Goal: Check status

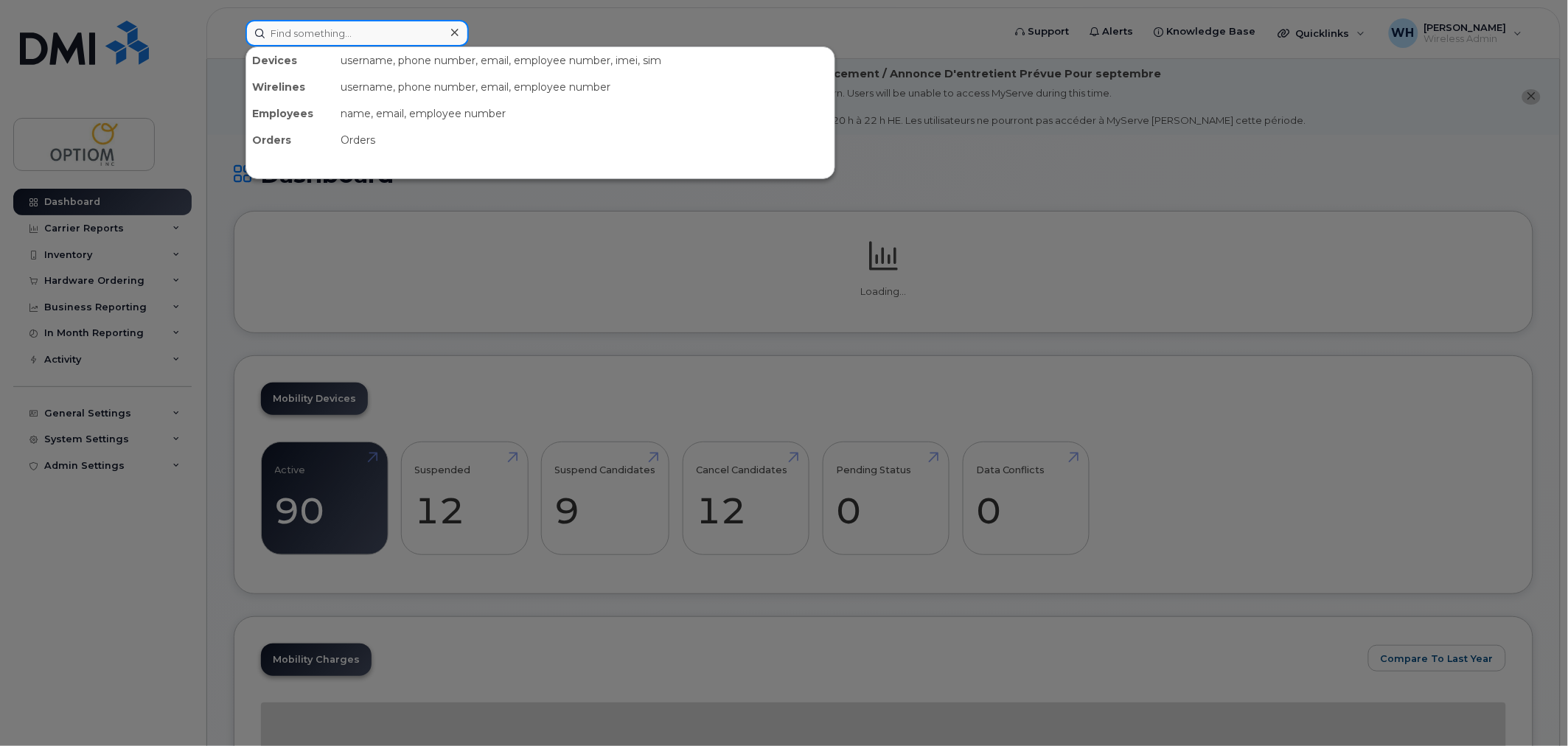
click at [392, 36] on input at bounding box center [357, 33] width 223 height 27
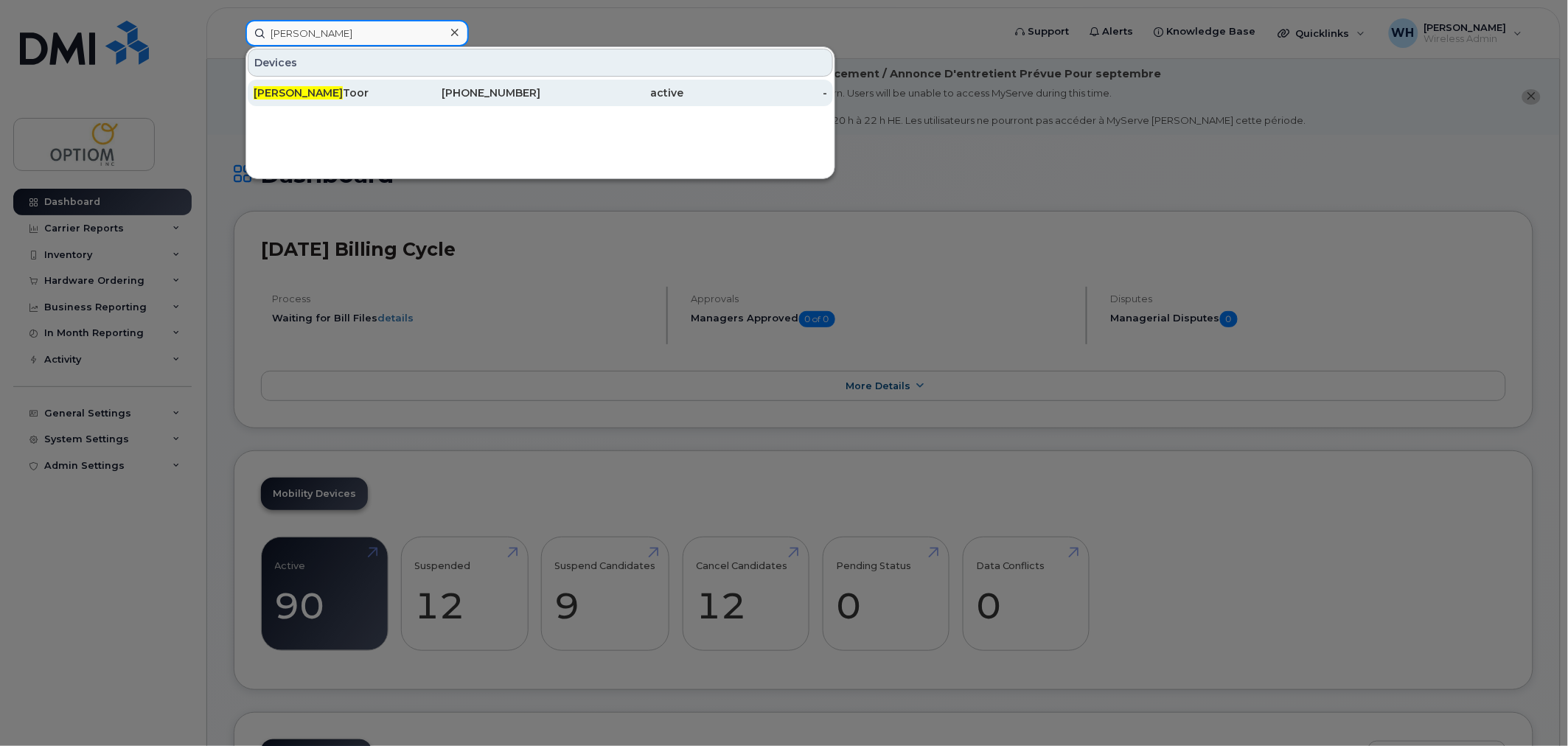
type input "[PERSON_NAME]"
click at [373, 86] on div "[PERSON_NAME]" at bounding box center [325, 93] width 144 height 15
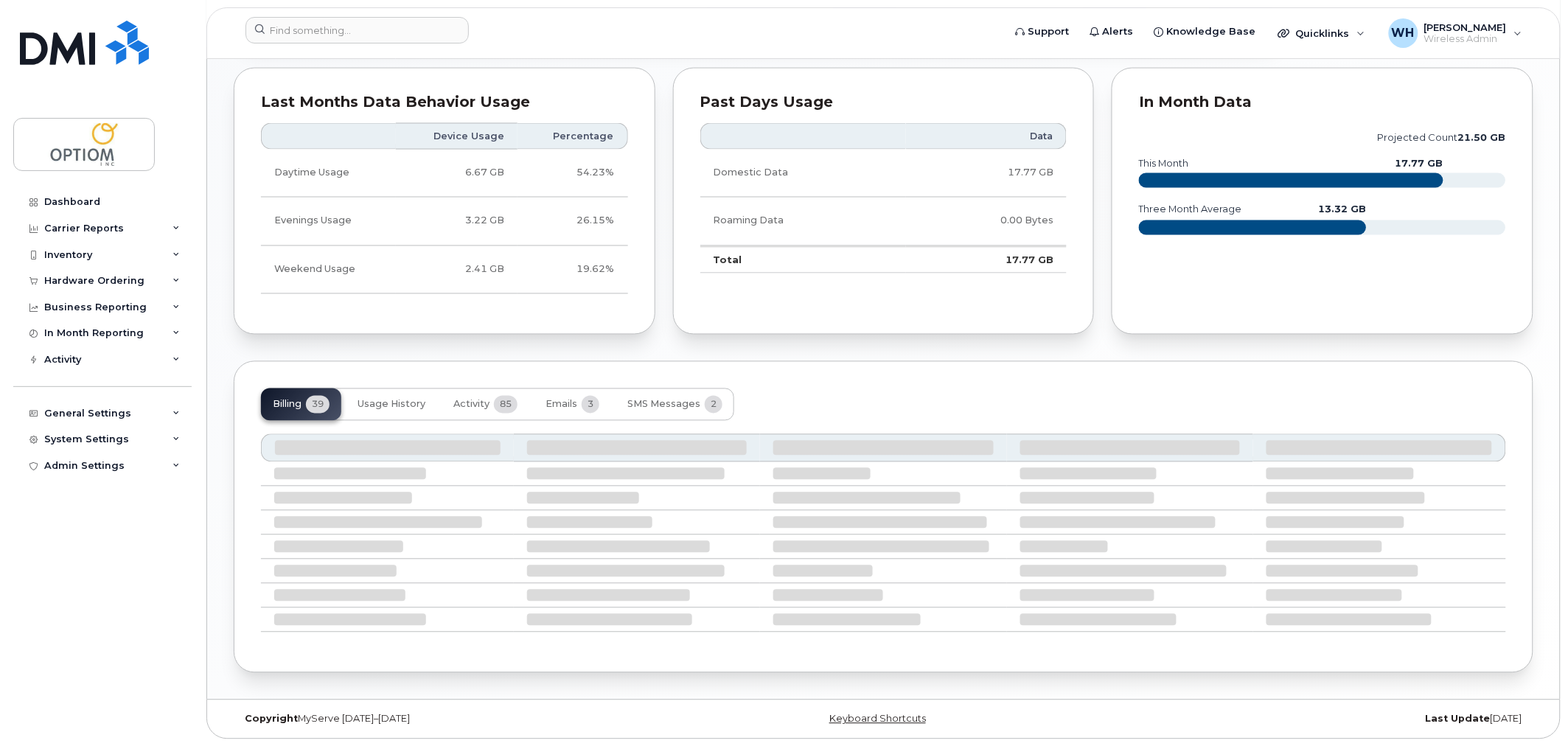
scroll to position [844, 0]
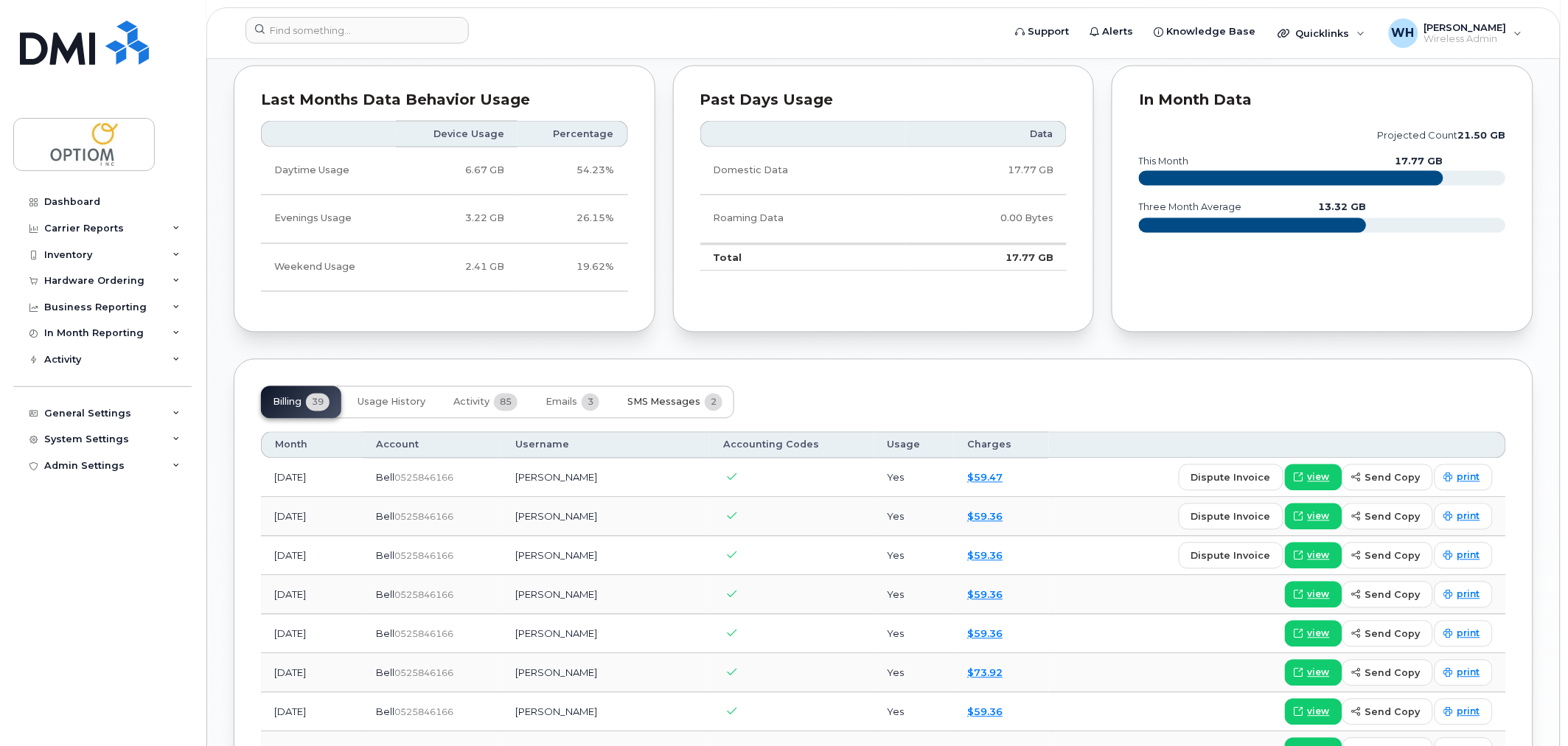
click at [655, 402] on span "SMS Messages" at bounding box center [664, 402] width 73 height 12
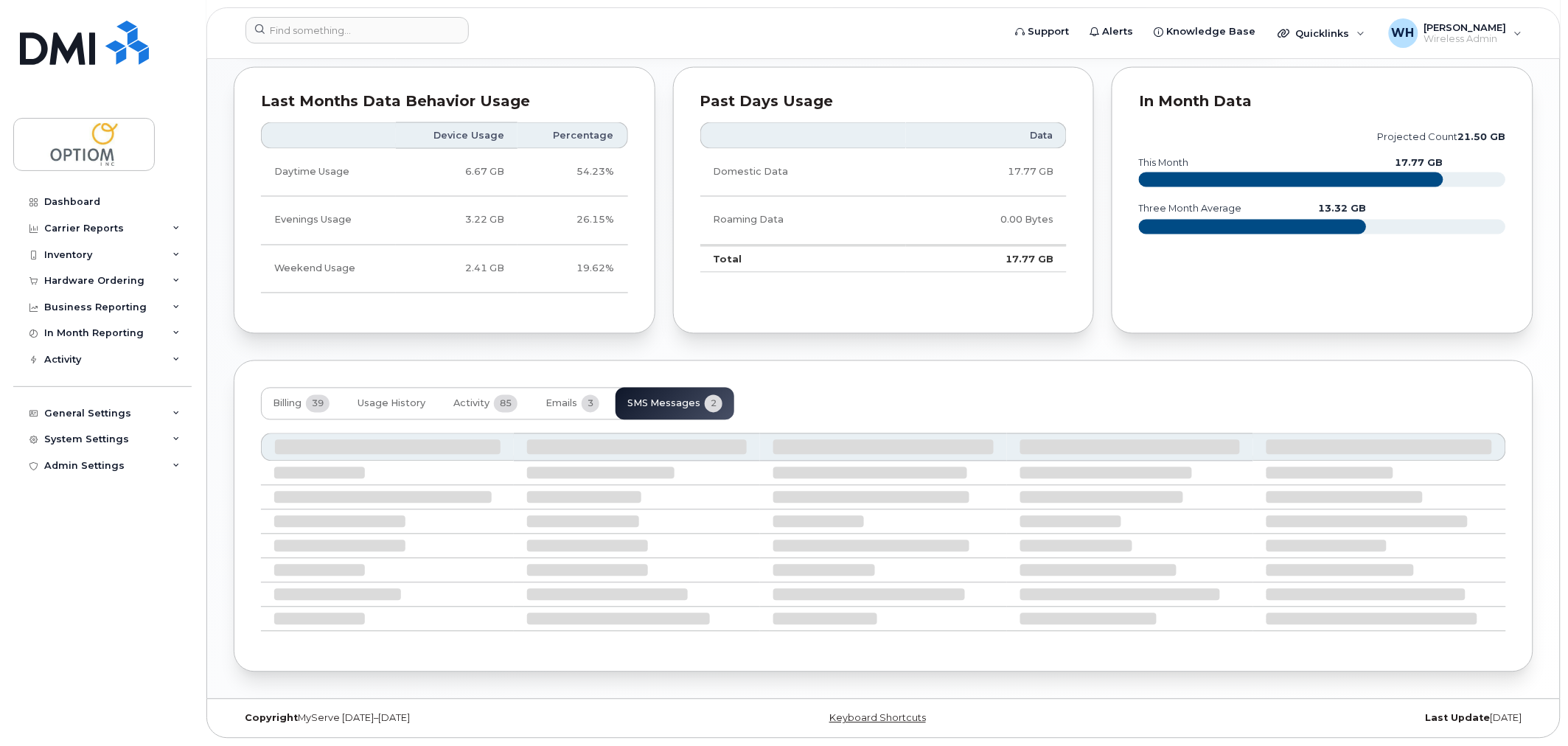
scroll to position [752, 0]
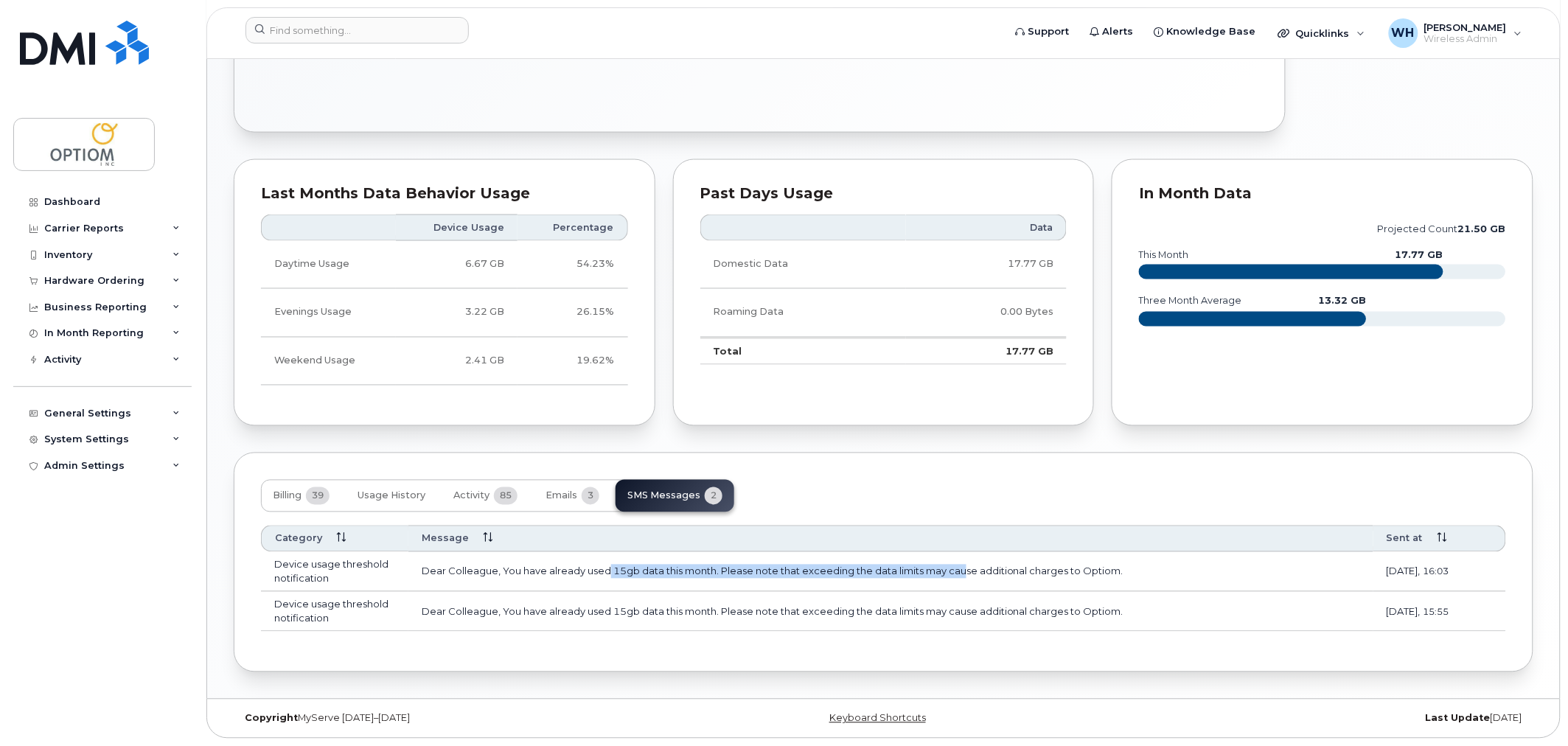
drag, startPoint x: 606, startPoint y: 573, endPoint x: 964, endPoint y: 581, distance: 358.1
click at [964, 581] on td "Dear Colleague, You have already used 15gb data this month. Please note that ex…" at bounding box center [890, 571] width 965 height 40
click at [579, 485] on button "Emails 3" at bounding box center [572, 496] width 78 height 32
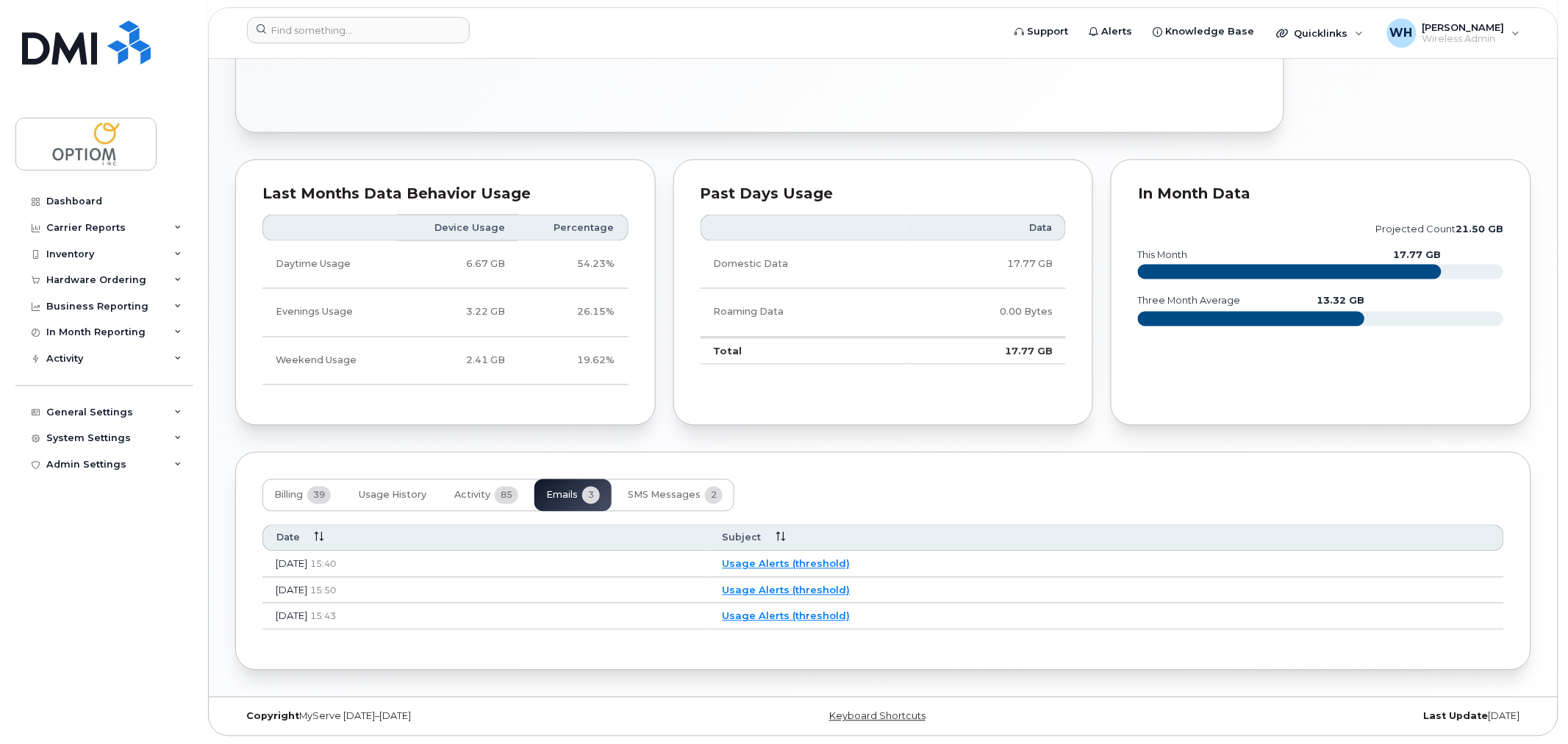
scroll to position [748, 0]
click at [849, 564] on link "Usage Alerts (threshold)" at bounding box center [784, 563] width 128 height 12
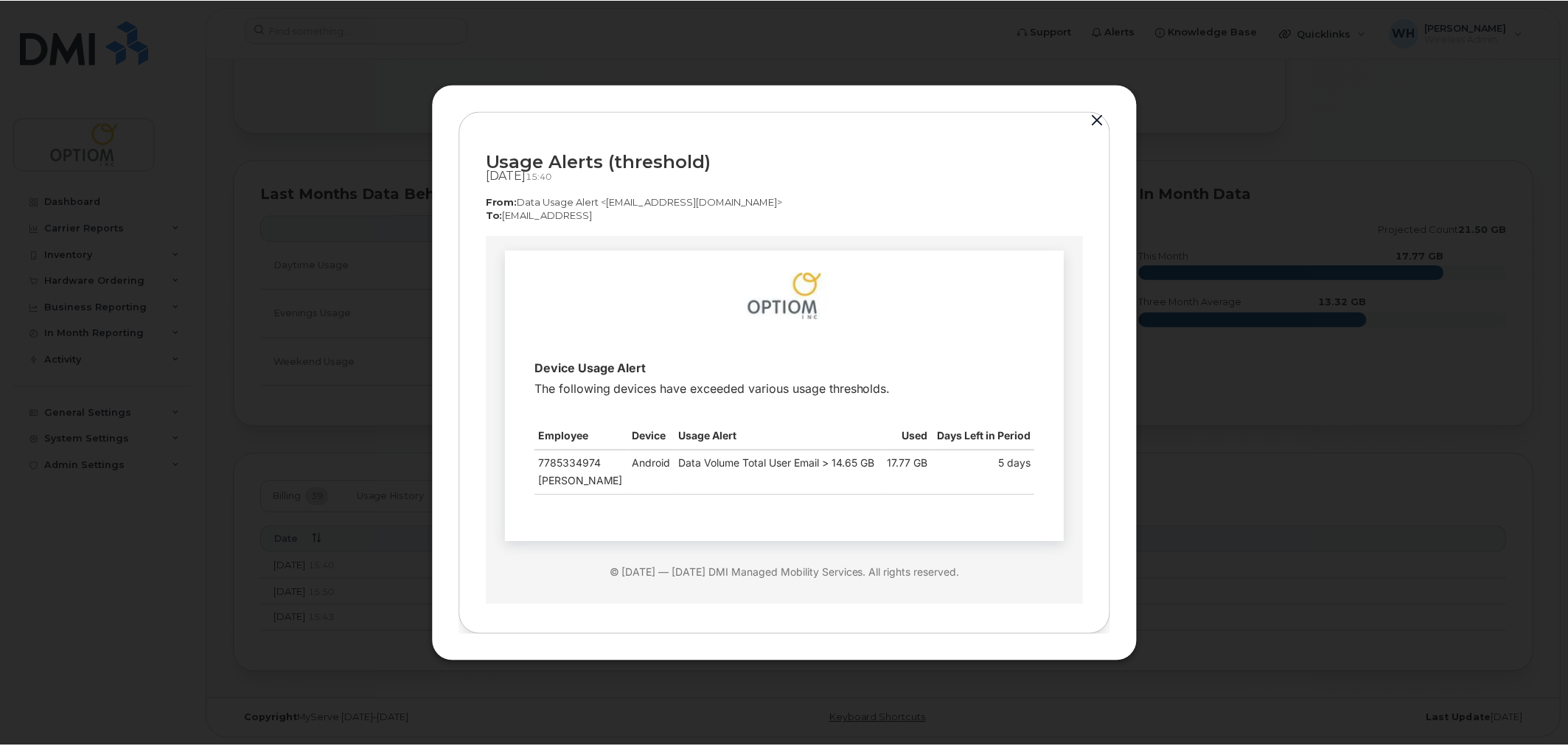
scroll to position [0, 0]
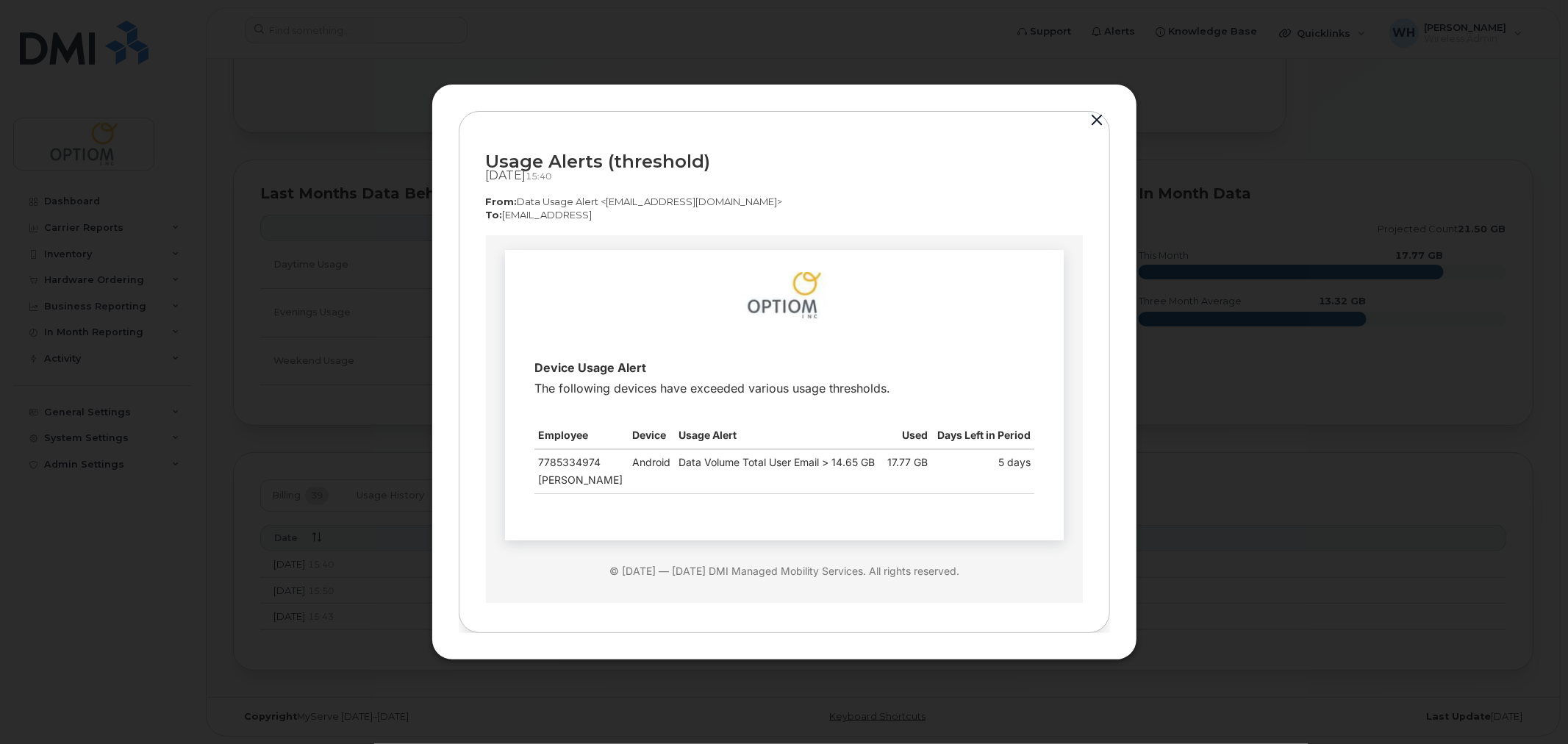
click at [1094, 115] on button "button" at bounding box center [1097, 120] width 22 height 20
